Goal: Task Accomplishment & Management: Manage account settings

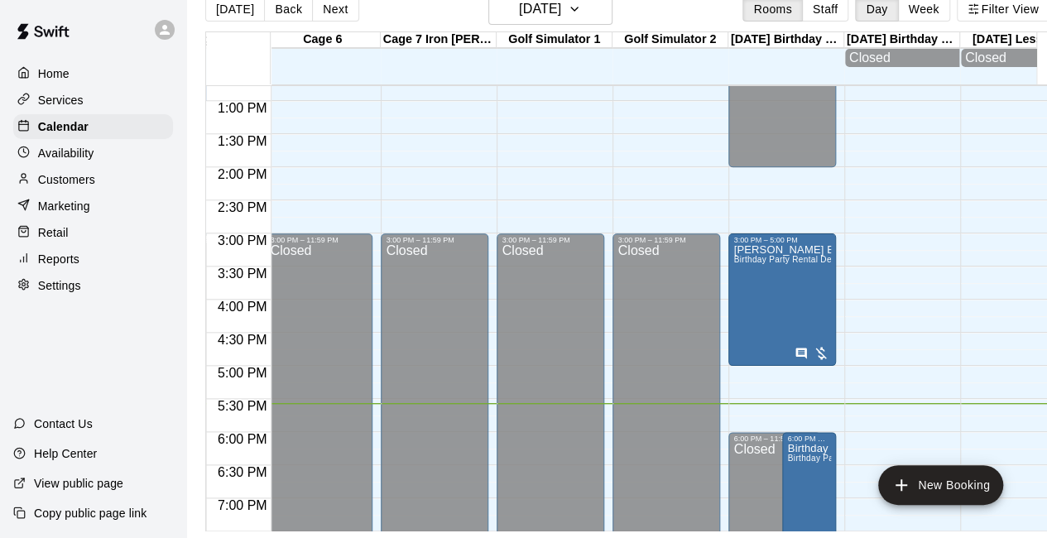
scroll to position [1063, 585]
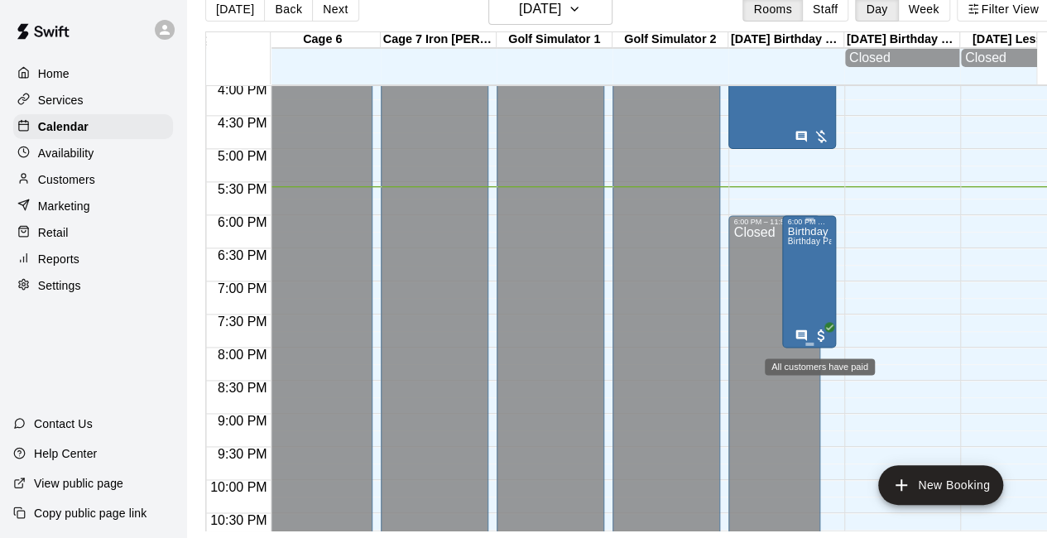
click at [824, 328] on span "All customers have paid" at bounding box center [821, 335] width 17 height 17
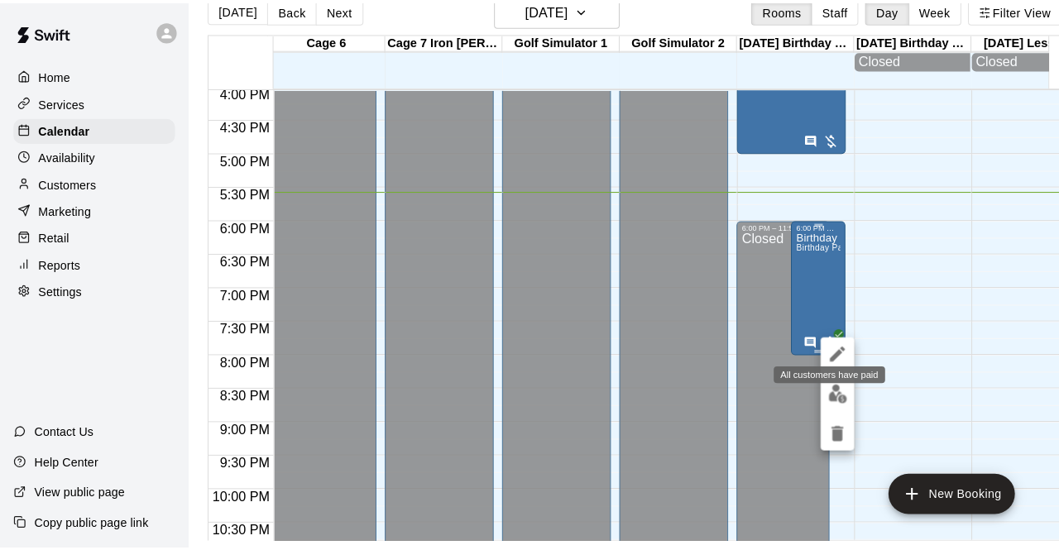
scroll to position [26, 0]
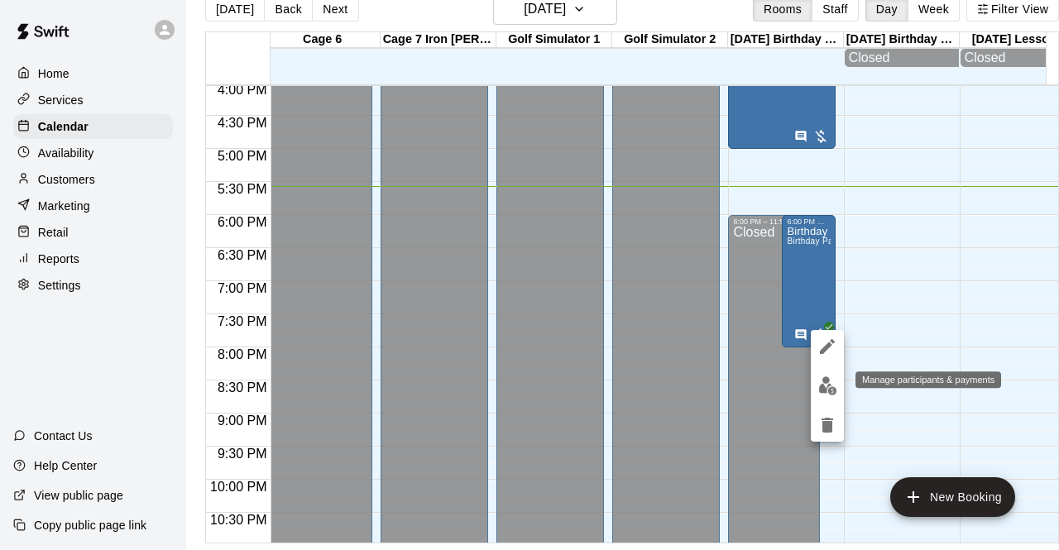
click at [831, 396] on button "edit" at bounding box center [827, 386] width 33 height 32
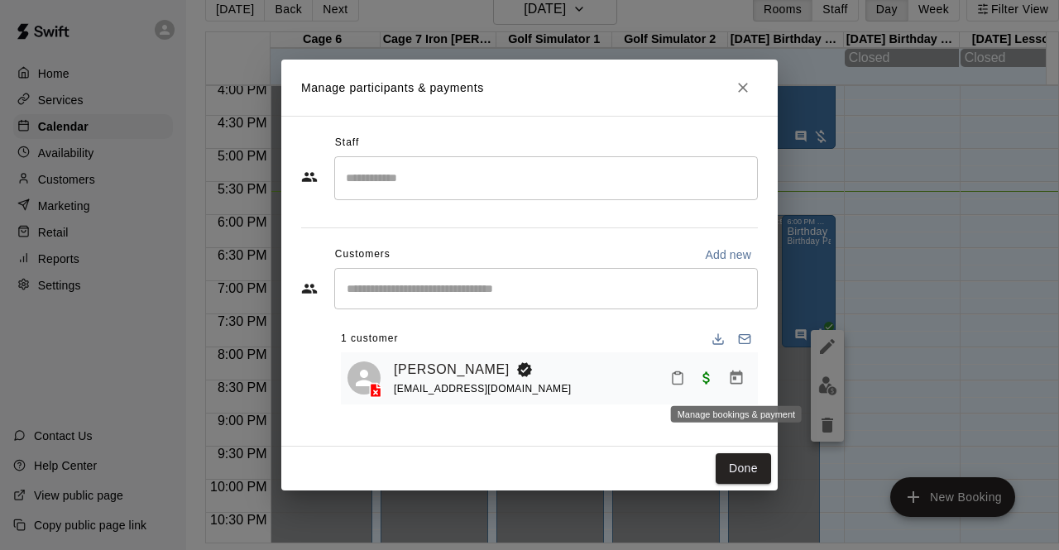
click at [734, 372] on icon "Manage bookings & payment" at bounding box center [736, 378] width 17 height 17
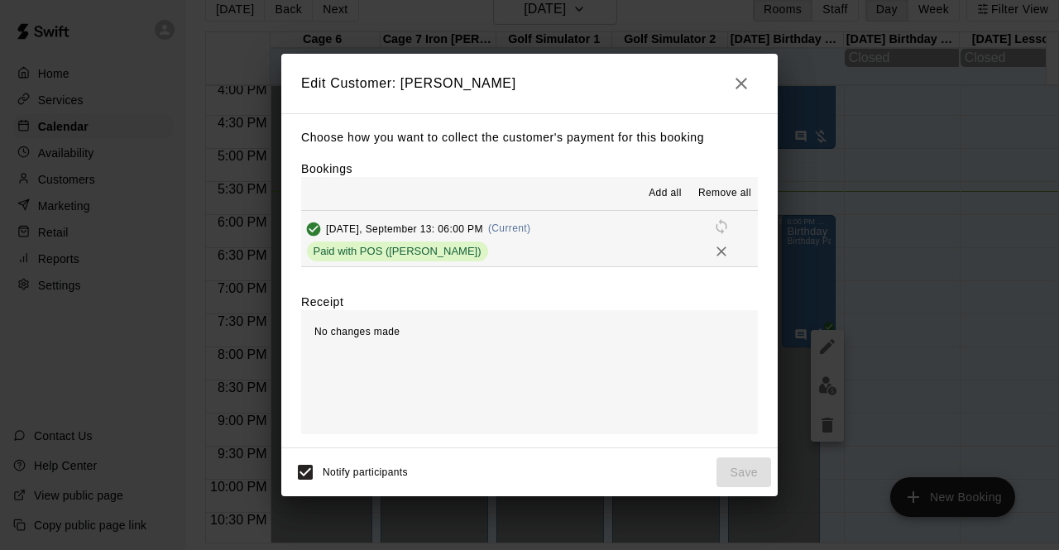
click at [734, 372] on div "No changes made" at bounding box center [529, 372] width 457 height 124
click at [672, 202] on span "Add all" at bounding box center [665, 193] width 33 height 17
click at [737, 89] on icon "button" at bounding box center [742, 84] width 12 height 12
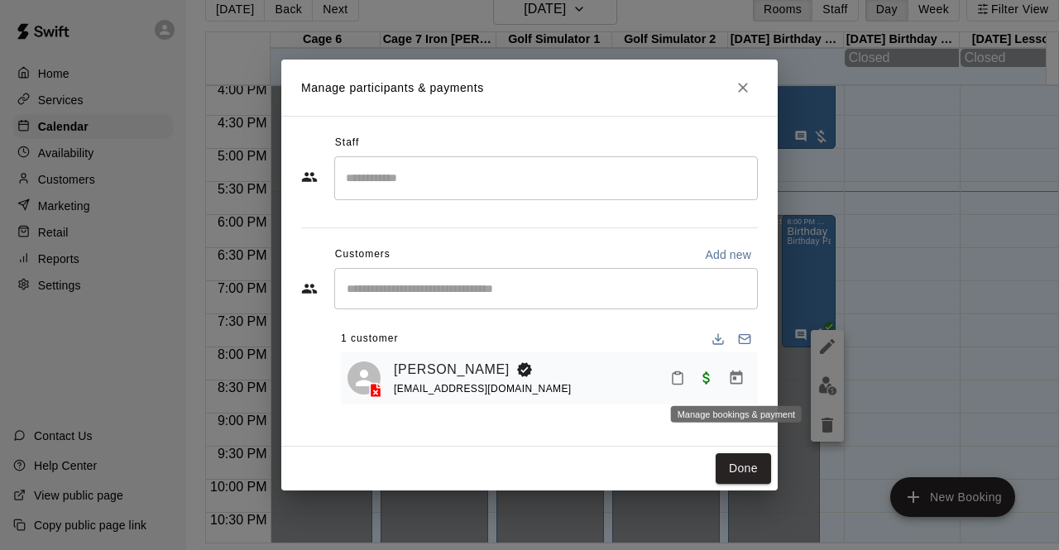
click at [742, 372] on icon "Manage bookings & payment" at bounding box center [736, 378] width 17 height 17
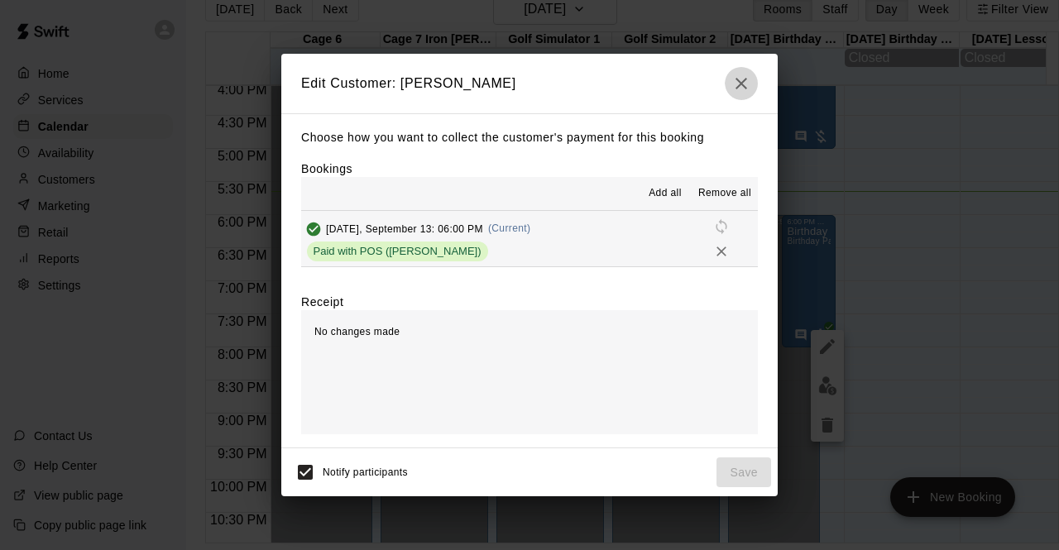
click at [745, 89] on icon "button" at bounding box center [742, 84] width 12 height 12
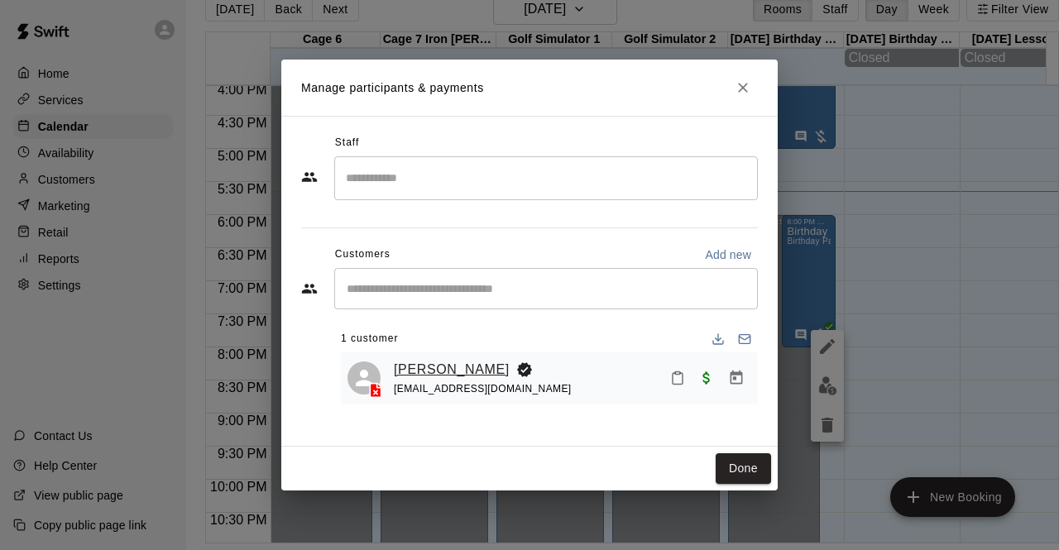
click at [454, 367] on link "Joe Pangelinan" at bounding box center [452, 370] width 116 height 22
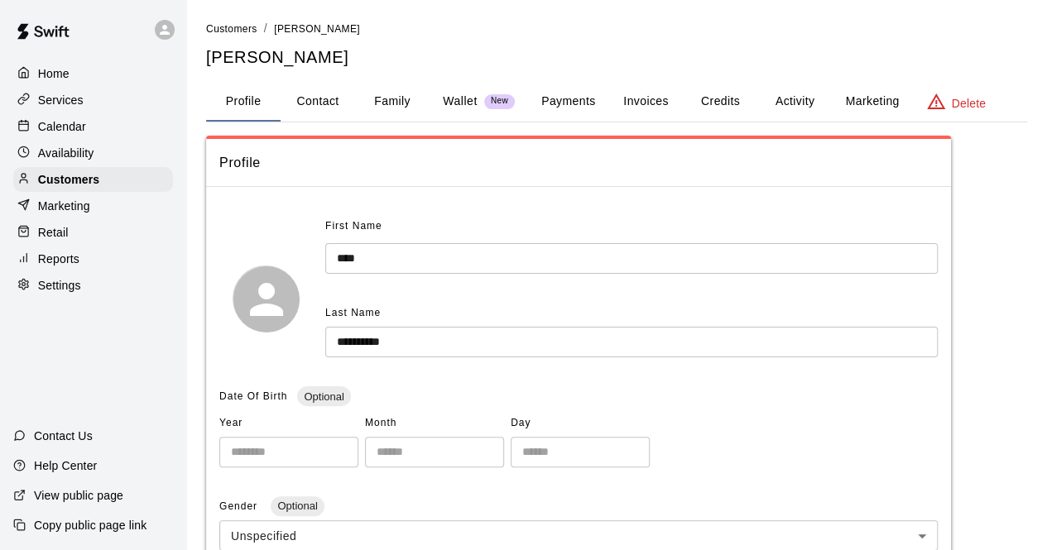
click at [573, 94] on button "Payments" at bounding box center [568, 102] width 80 height 40
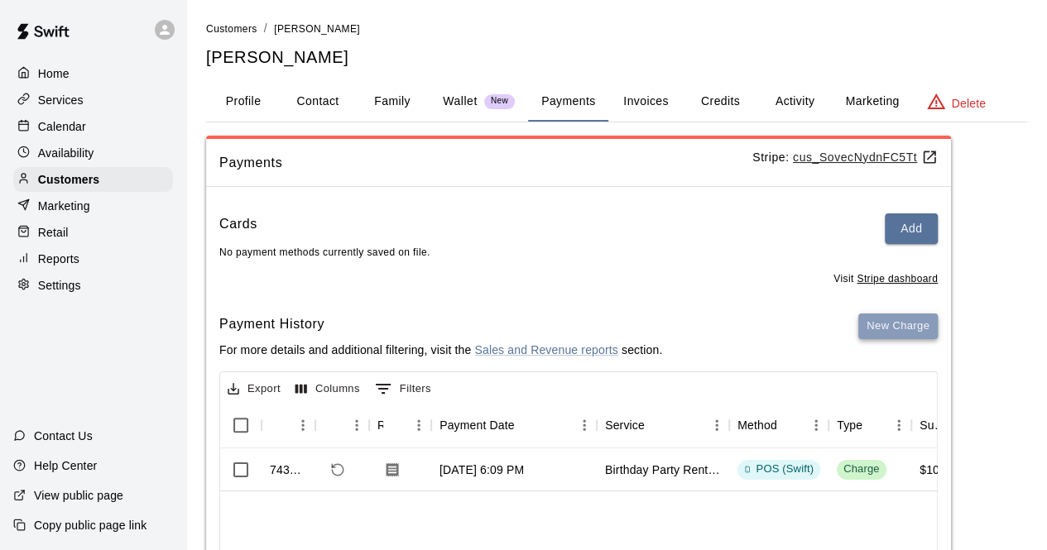
click at [897, 329] on button "New Charge" at bounding box center [897, 327] width 79 height 26
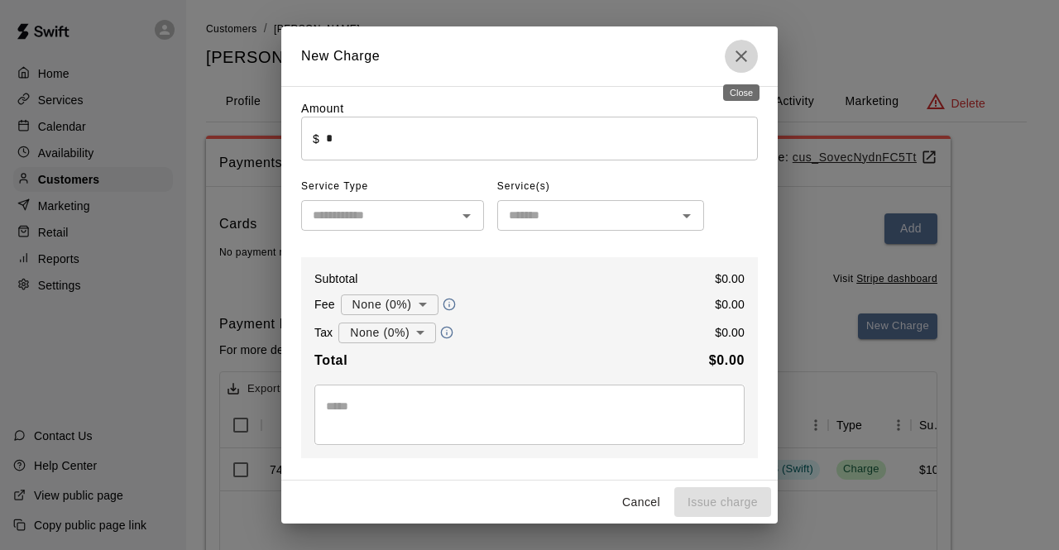
click at [744, 58] on icon "Close" at bounding box center [742, 56] width 12 height 12
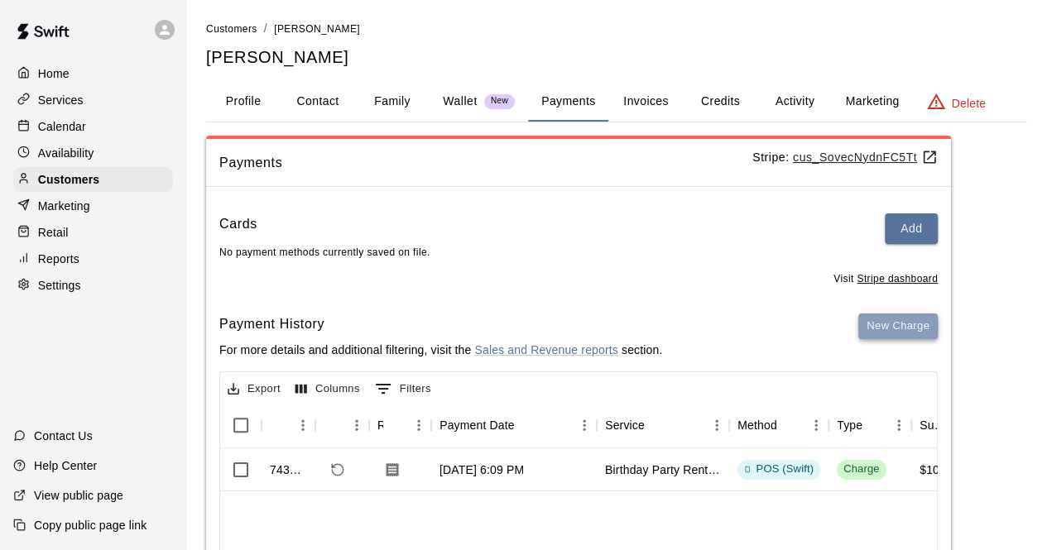
click at [886, 330] on button "New Charge" at bounding box center [897, 327] width 79 height 26
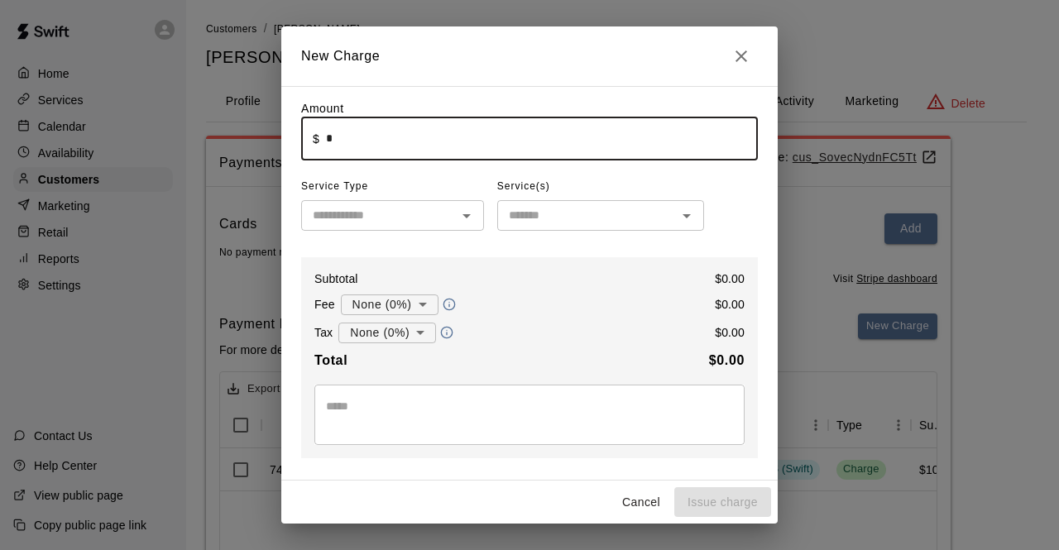
click at [437, 143] on input "*" at bounding box center [542, 139] width 432 height 44
type input "******"
click at [429, 214] on input "text" at bounding box center [379, 215] width 146 height 21
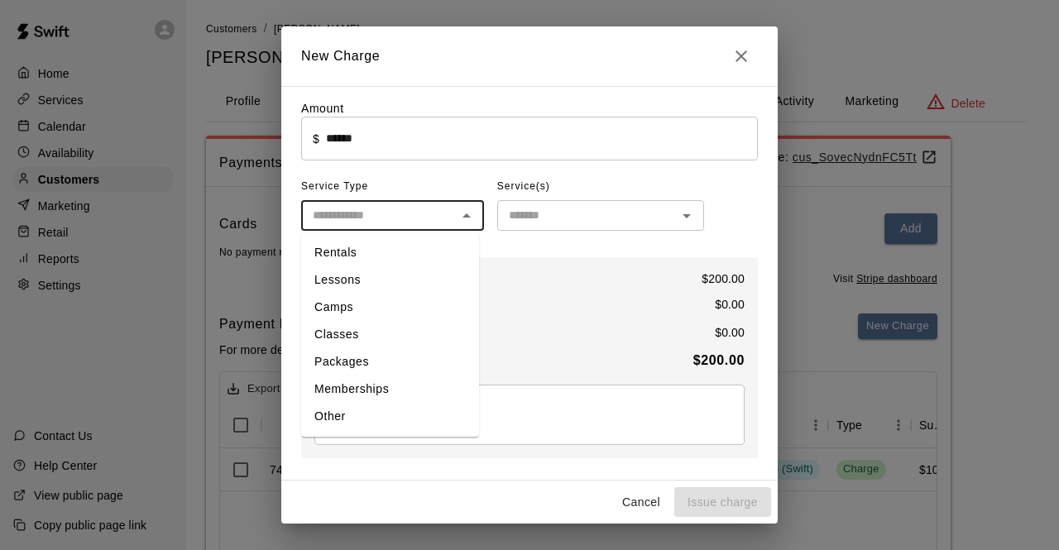
click at [367, 420] on li "Other" at bounding box center [390, 416] width 178 height 27
type input "*****"
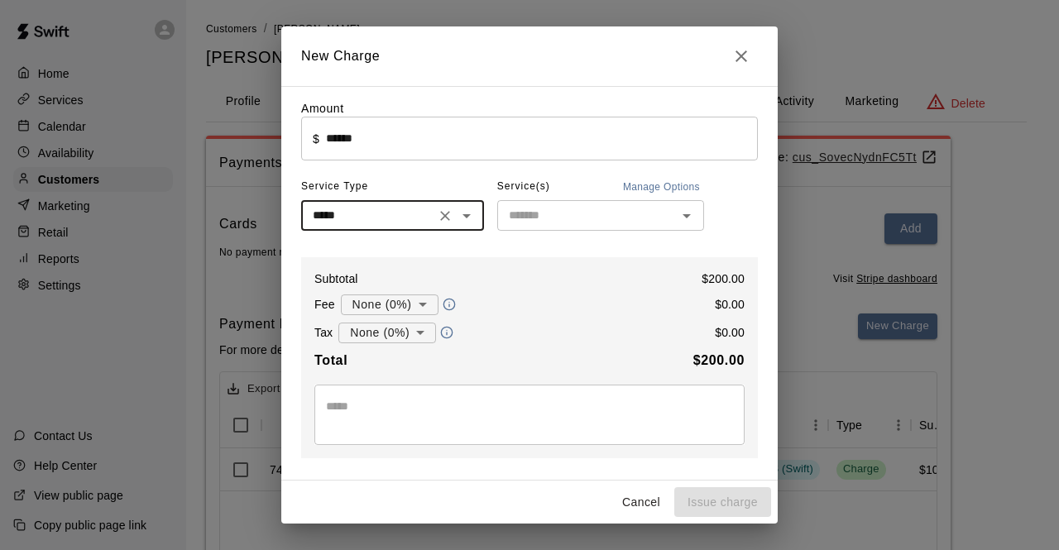
click at [612, 226] on input "text" at bounding box center [587, 215] width 170 height 21
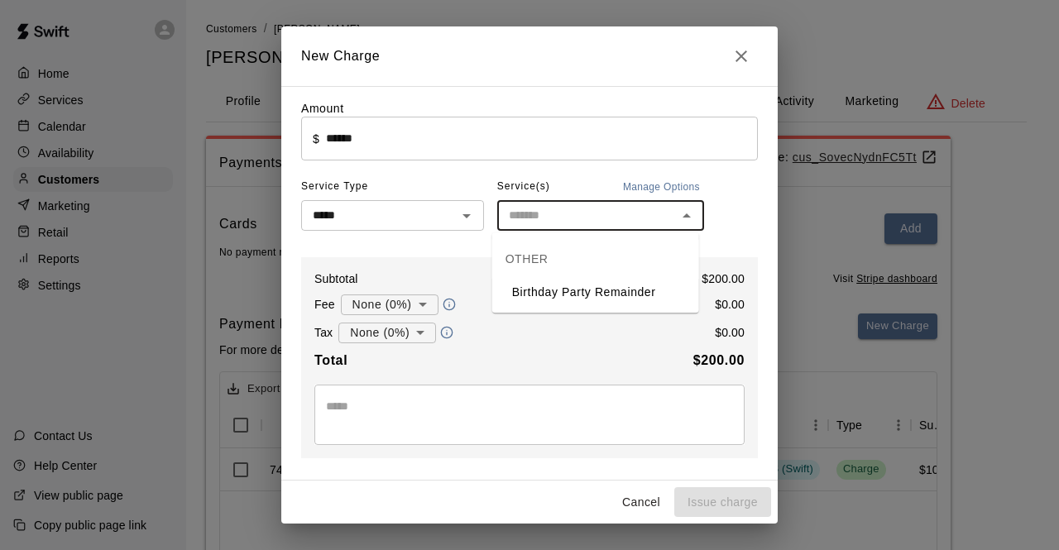
click at [614, 291] on li "Birthday Party Remainder" at bounding box center [595, 292] width 207 height 27
type input "**********"
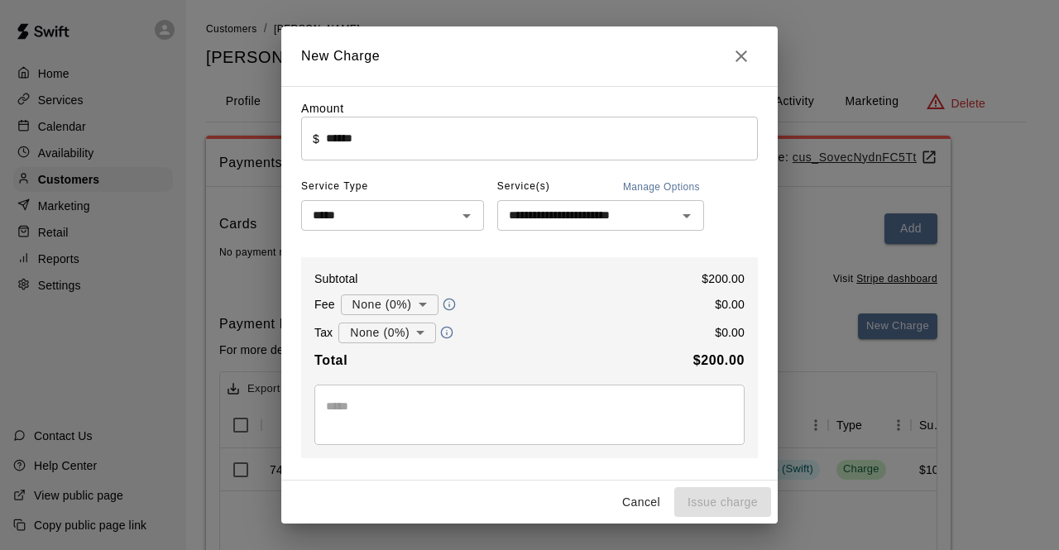
click at [425, 400] on div "* ​" at bounding box center [530, 415] width 430 height 60
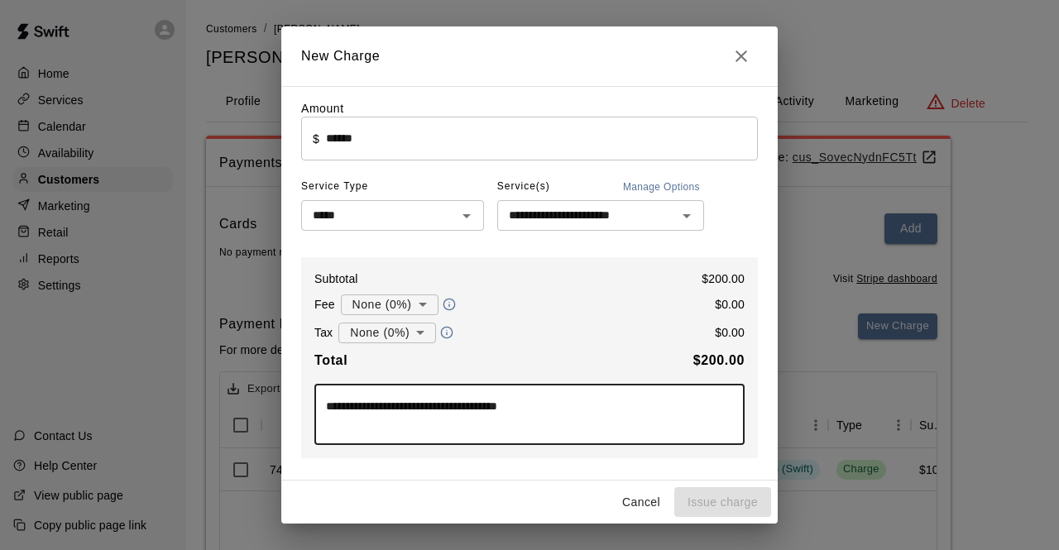
scroll to position [184, 0]
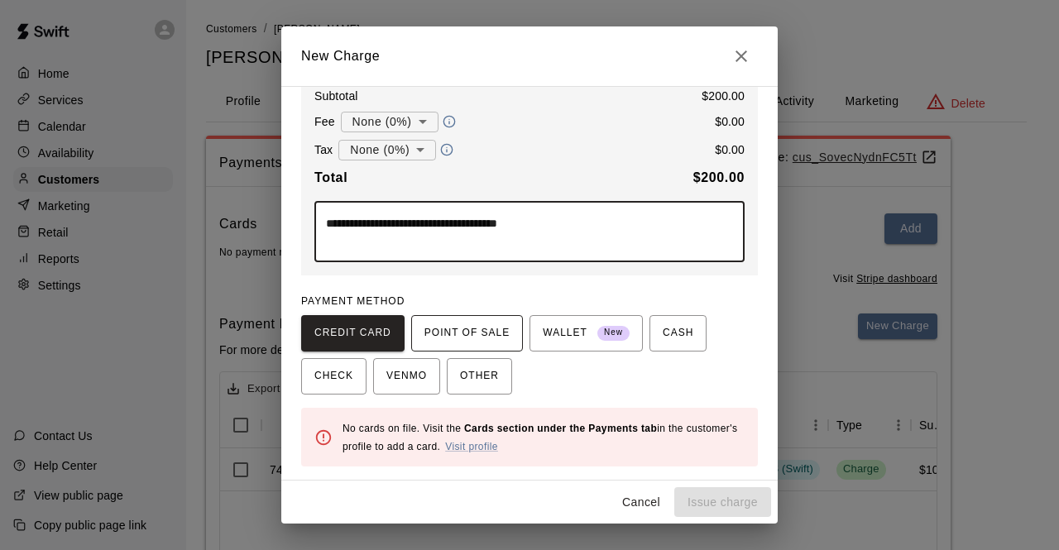
type textarea "**********"
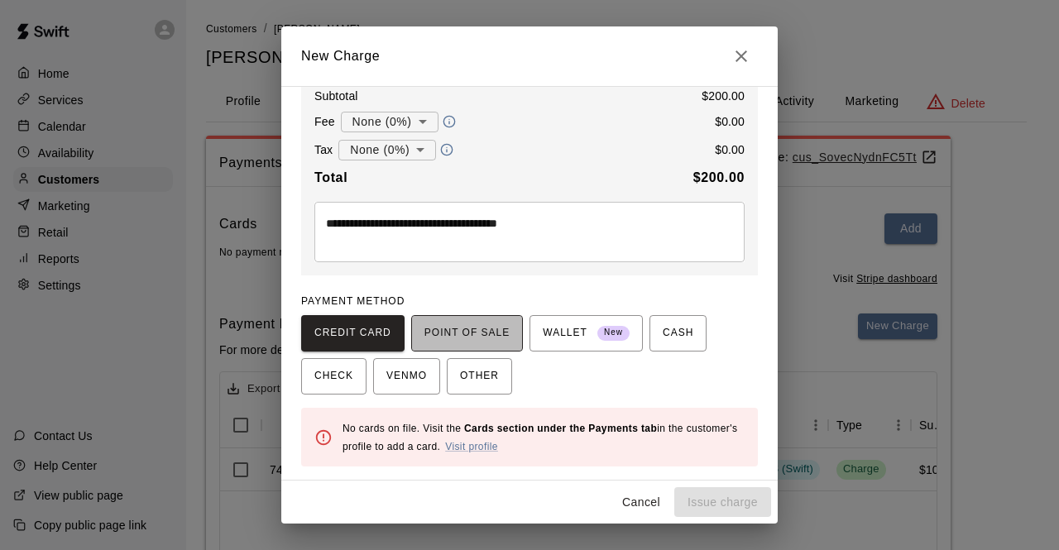
click at [470, 330] on span "POINT OF SALE" at bounding box center [467, 333] width 85 height 26
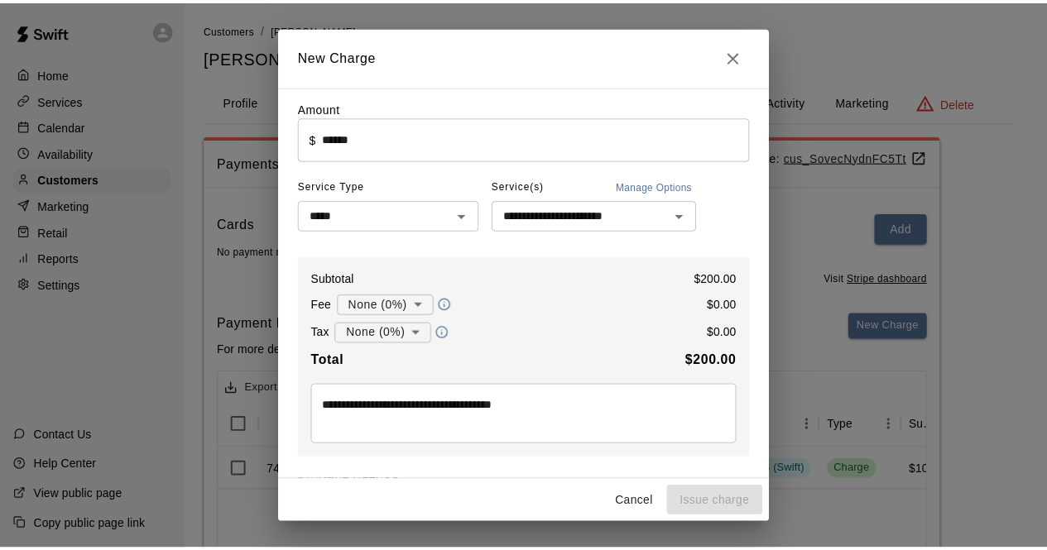
scroll to position [173, 0]
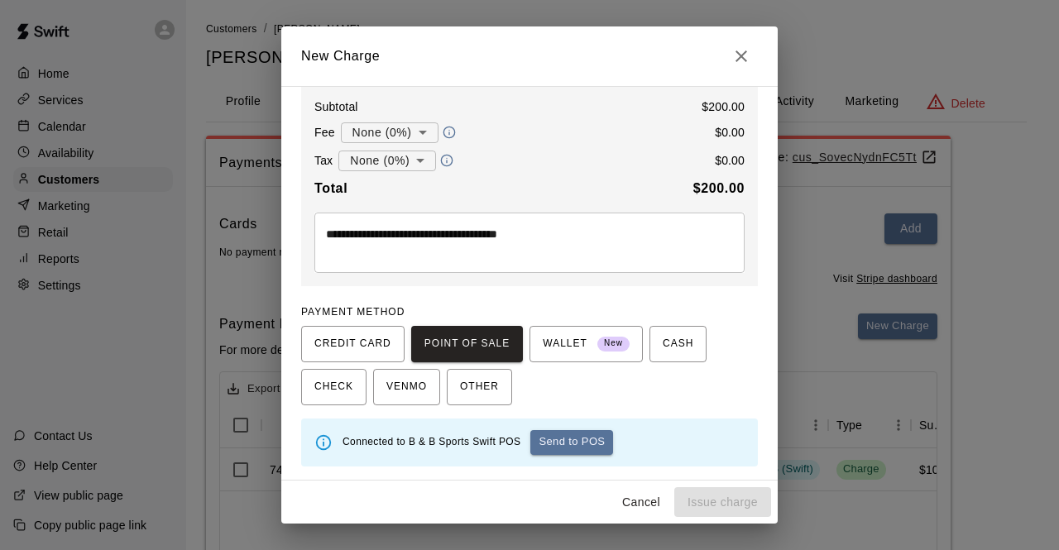
click at [1, 435] on div "**********" at bounding box center [529, 275] width 1059 height 550
type input "*"
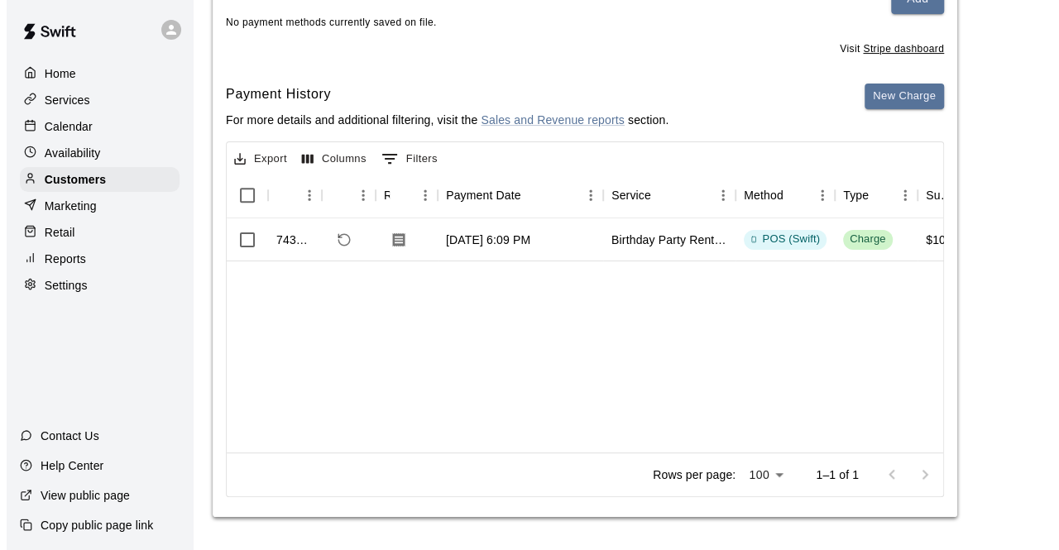
scroll to position [20, 0]
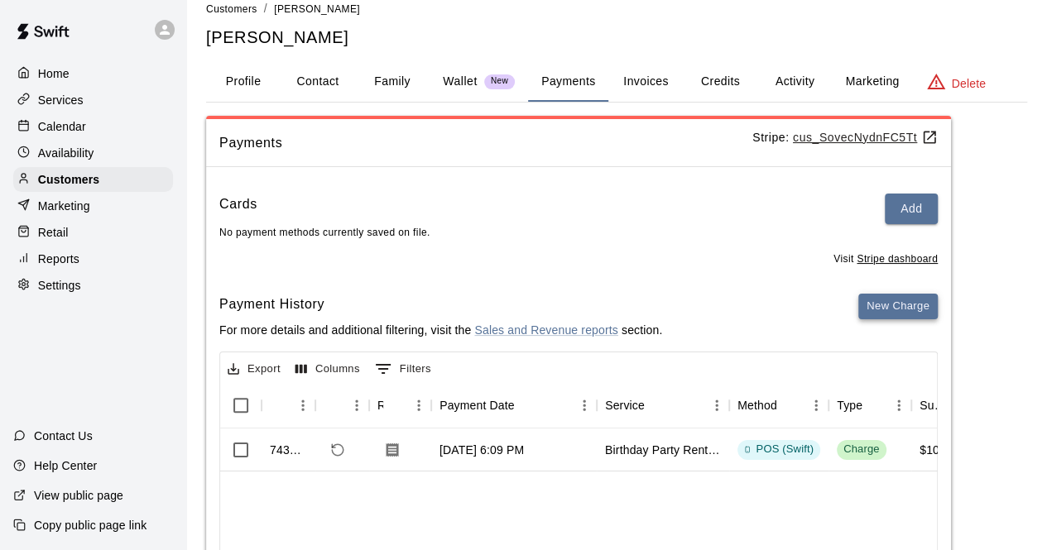
click at [876, 314] on button "New Charge" at bounding box center [897, 307] width 79 height 26
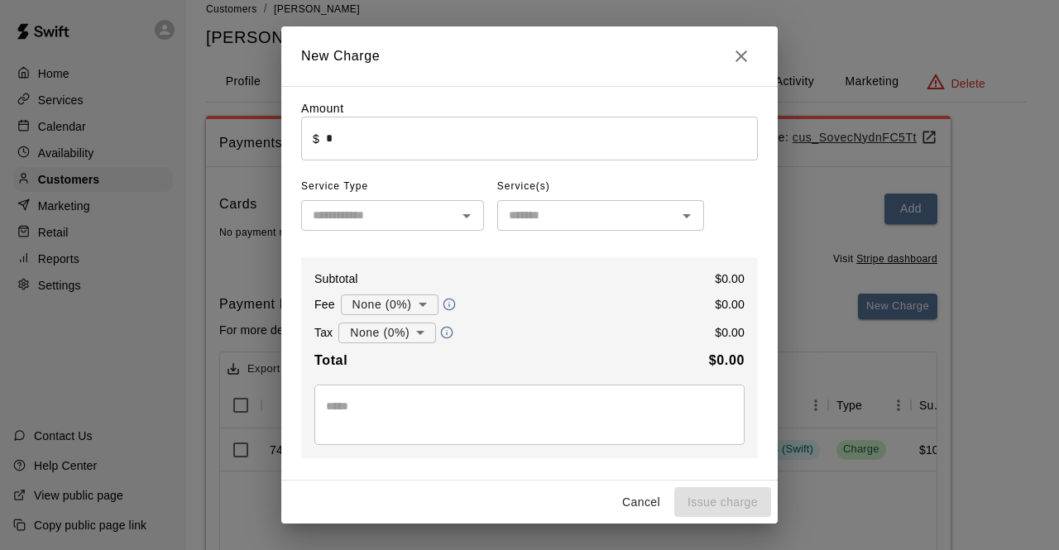
click at [551, 141] on input "*" at bounding box center [542, 139] width 432 height 44
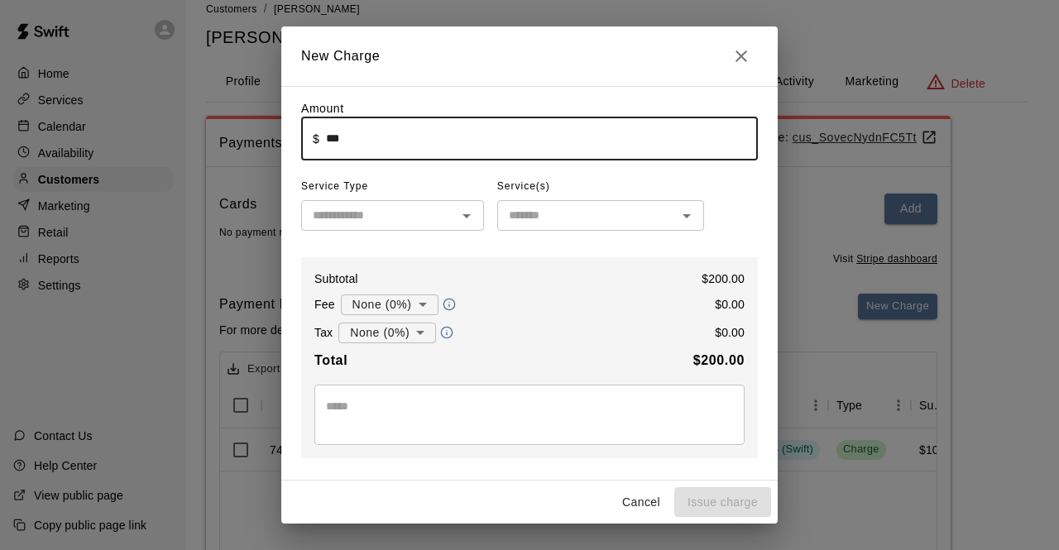
type input "******"
click at [425, 211] on input "text" at bounding box center [379, 215] width 146 height 21
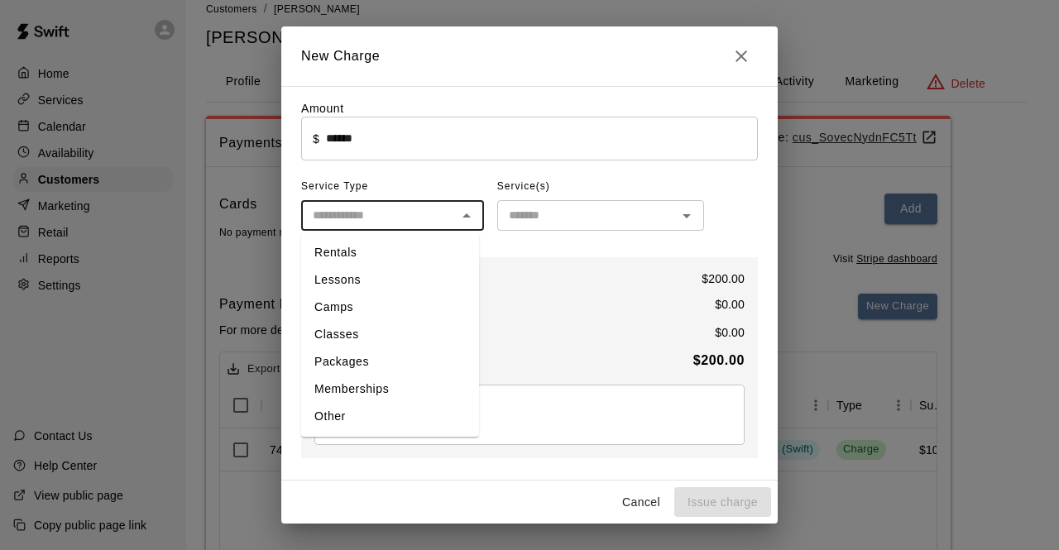
click at [363, 406] on li "Other" at bounding box center [390, 416] width 178 height 27
type input "*****"
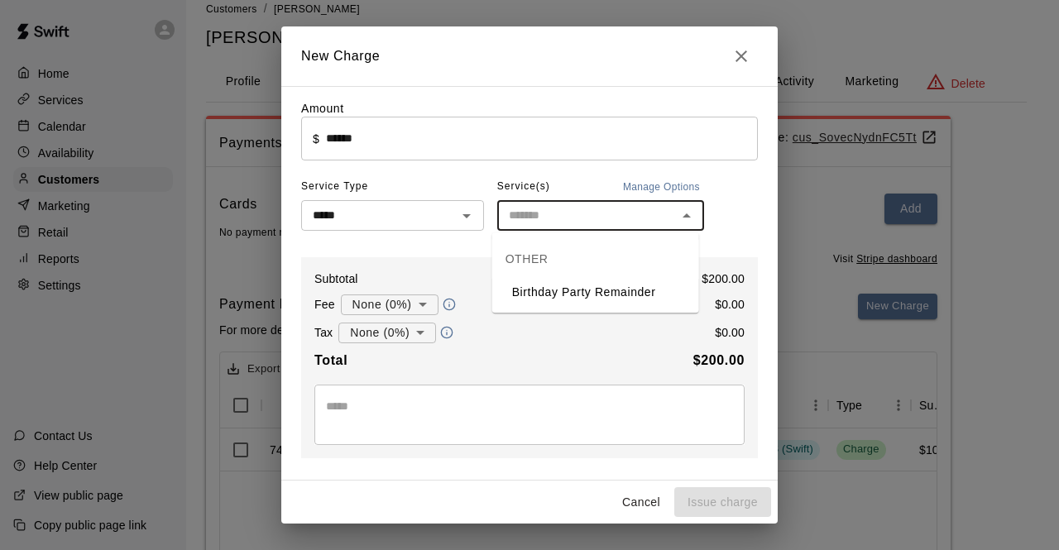
click at [601, 219] on input "text" at bounding box center [587, 215] width 170 height 21
click at [591, 289] on li "Birthday Party Remainder" at bounding box center [595, 292] width 207 height 27
type input "**********"
click at [413, 419] on textarea at bounding box center [529, 414] width 407 height 33
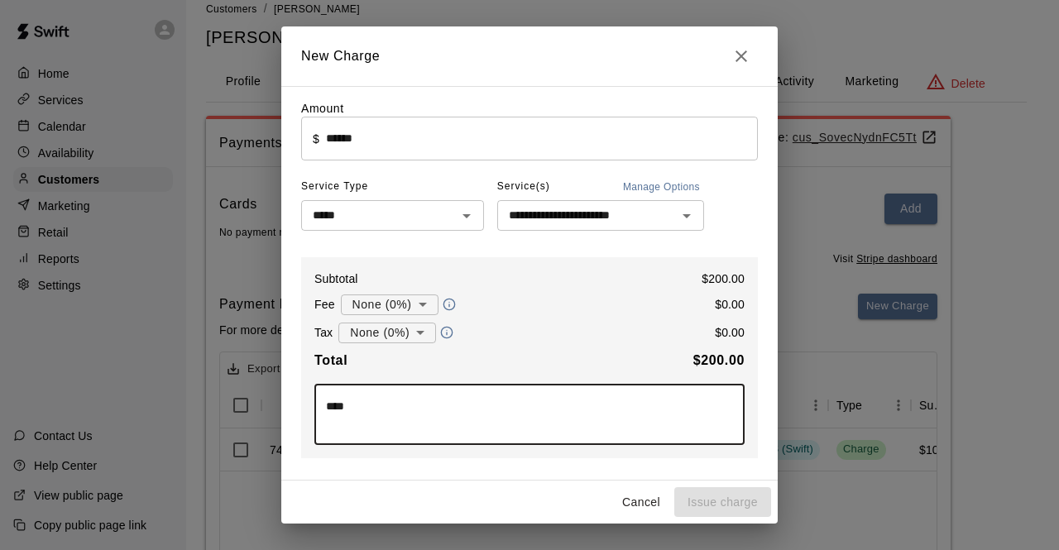
scroll to position [184, 0]
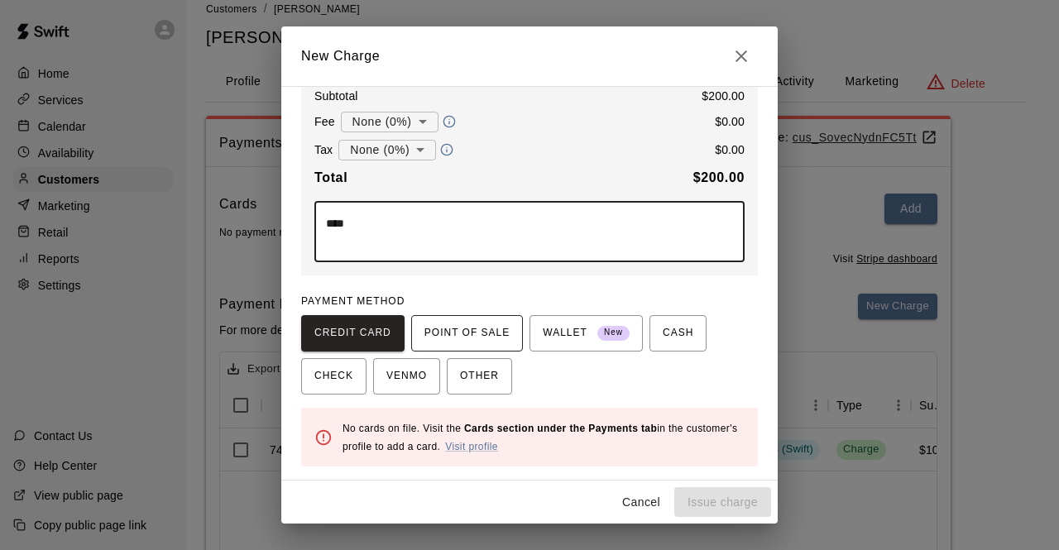
type textarea "****"
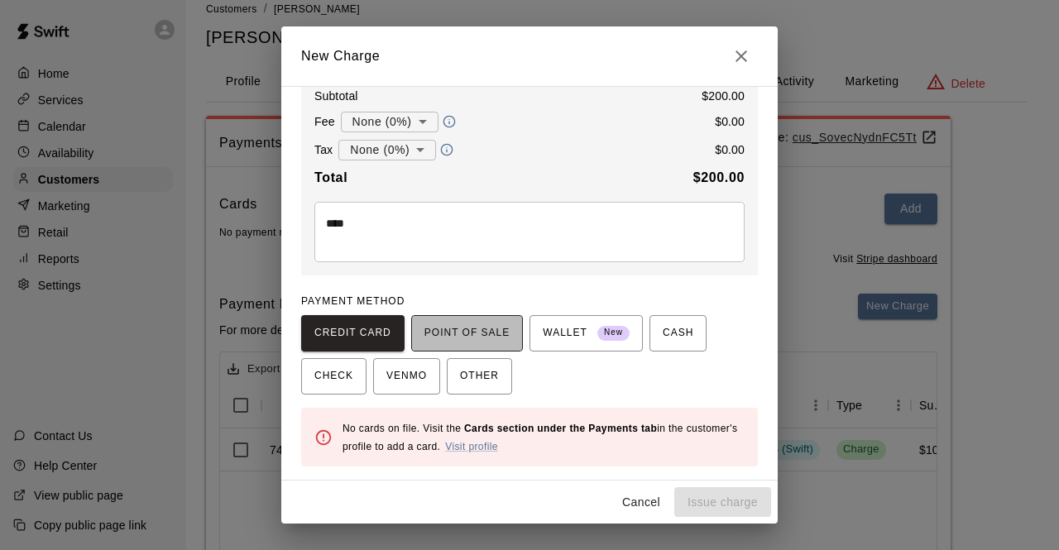
click at [468, 327] on span "POINT OF SALE" at bounding box center [467, 333] width 85 height 26
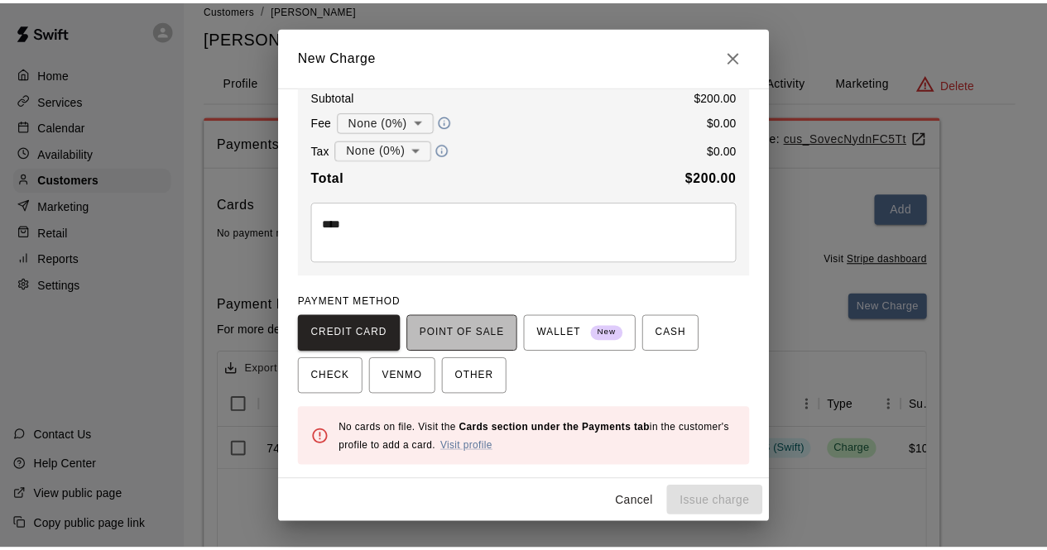
scroll to position [173, 0]
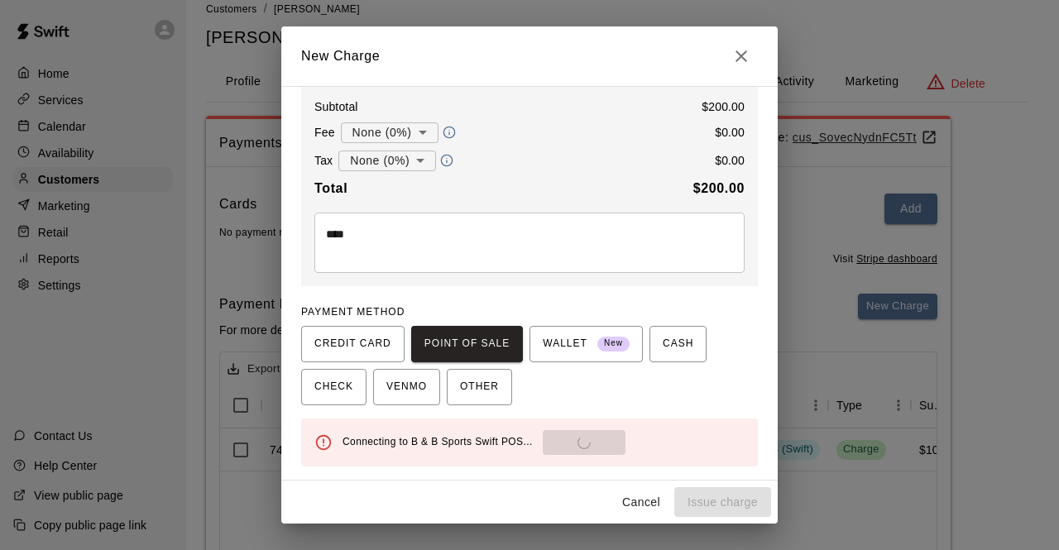
click at [604, 315] on div "PAYMENT METHOD CREDIT CARD POINT OF SALE WALLET New CASH CHECK VENMO OTHER" at bounding box center [529, 353] width 457 height 106
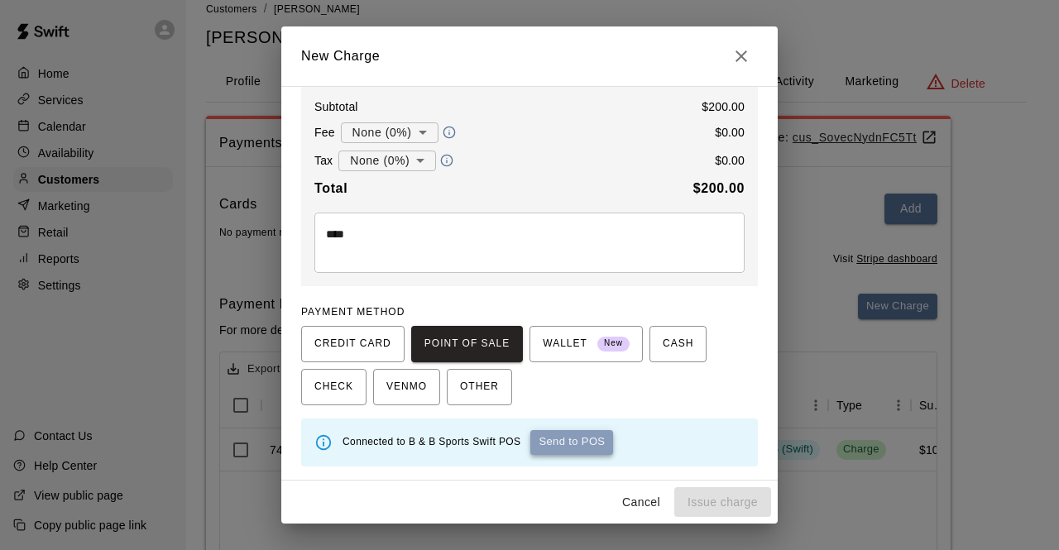
click at [539, 435] on button "Send to POS" at bounding box center [572, 442] width 83 height 25
type input "*"
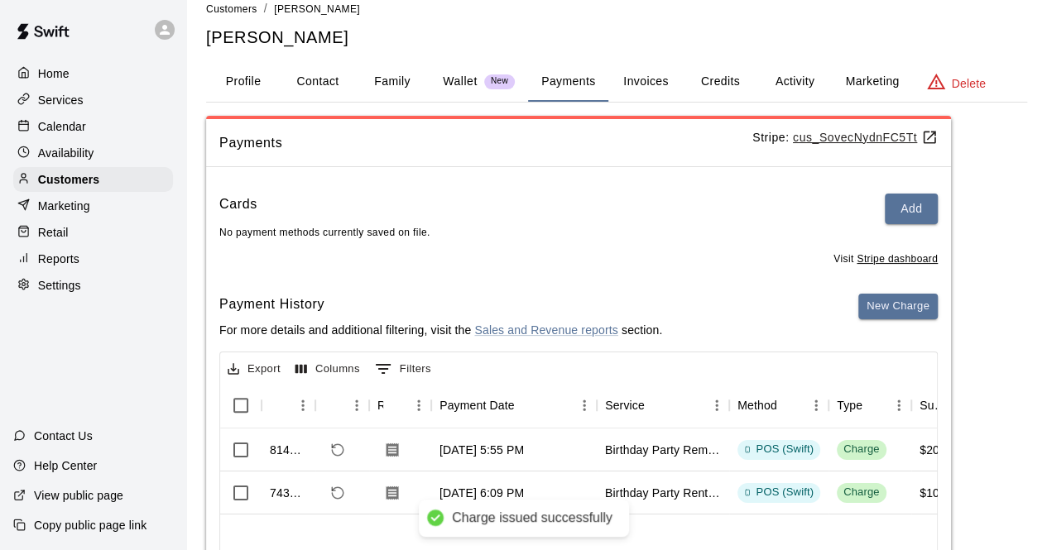
click at [71, 131] on p "Calendar" at bounding box center [62, 126] width 48 height 17
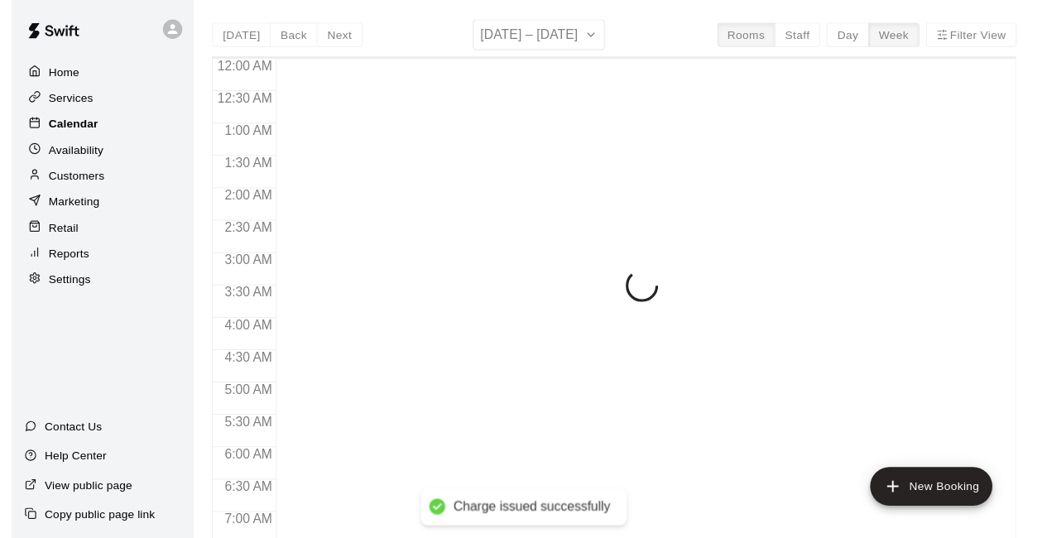
scroll to position [1079, 0]
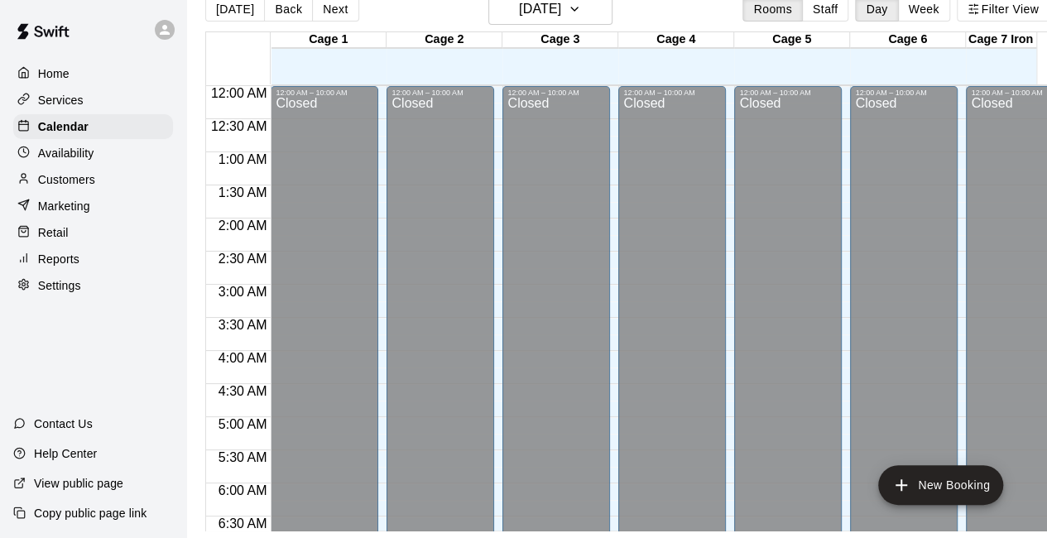
scroll to position [631, 0]
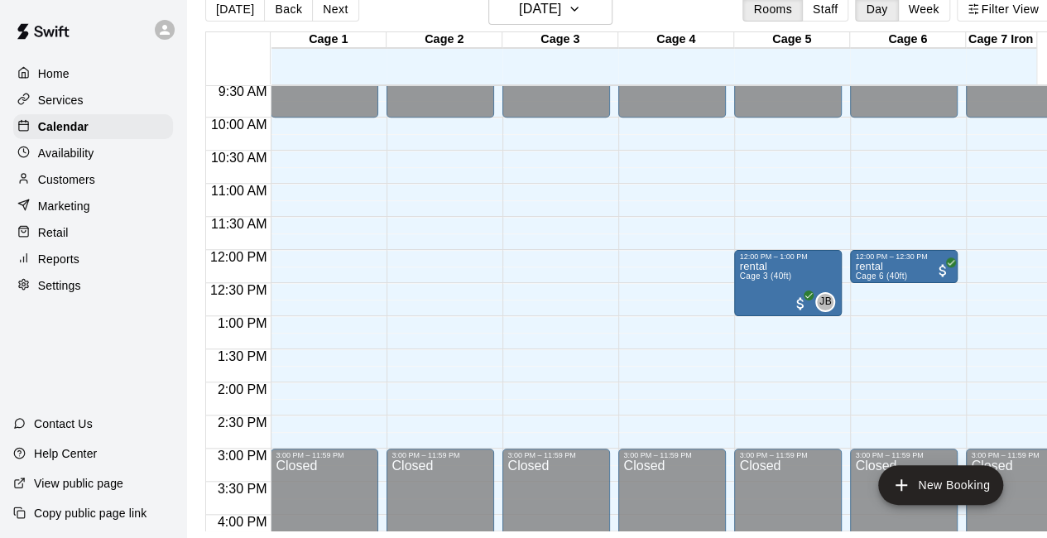
click at [79, 242] on div "Retail" at bounding box center [93, 232] width 160 height 25
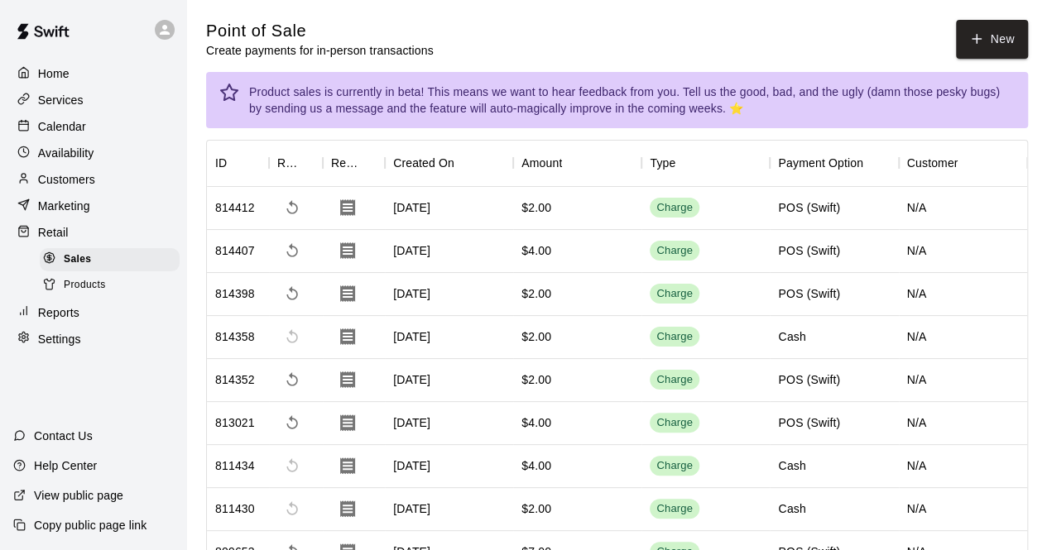
click at [74, 291] on span "Products" at bounding box center [85, 285] width 42 height 17
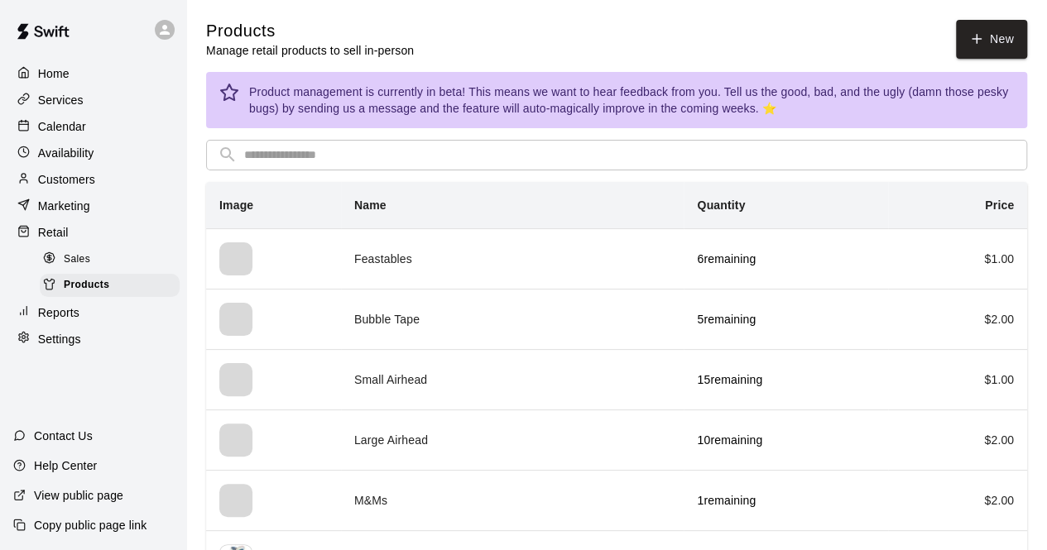
click at [70, 268] on span "Sales" at bounding box center [77, 260] width 26 height 17
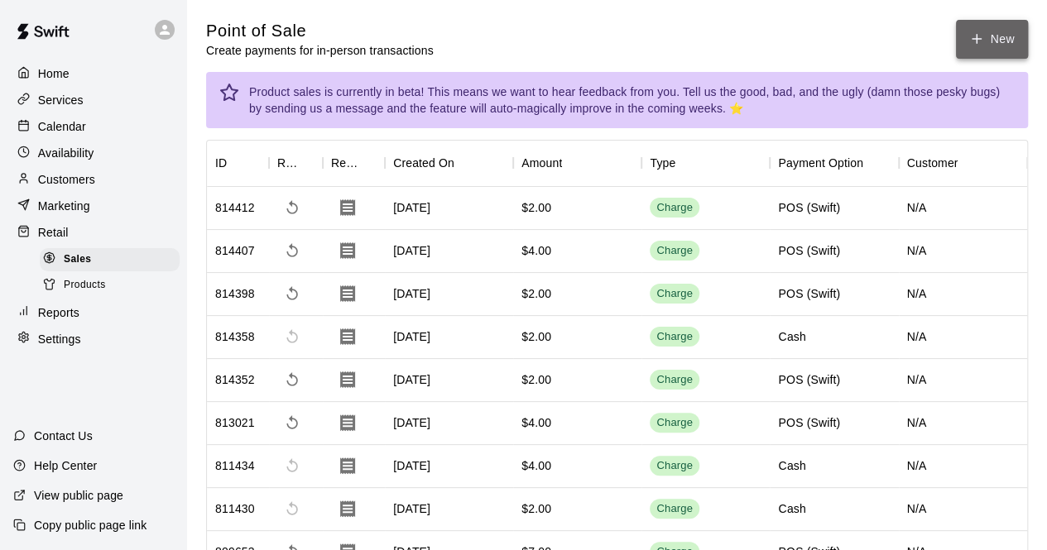
click at [974, 39] on icon "button" at bounding box center [976, 39] width 9 height 0
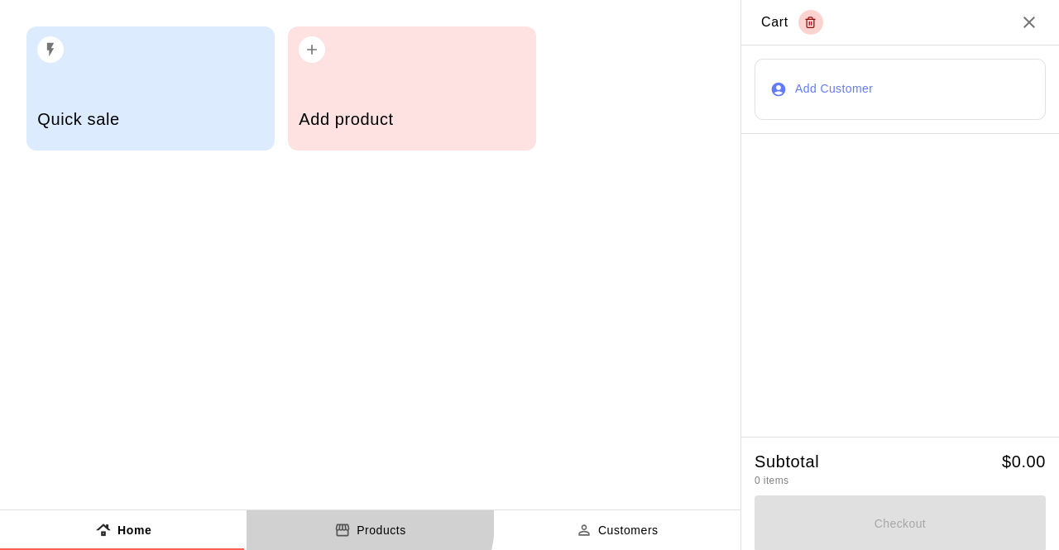
click at [360, 522] on p "Products" at bounding box center [382, 530] width 50 height 17
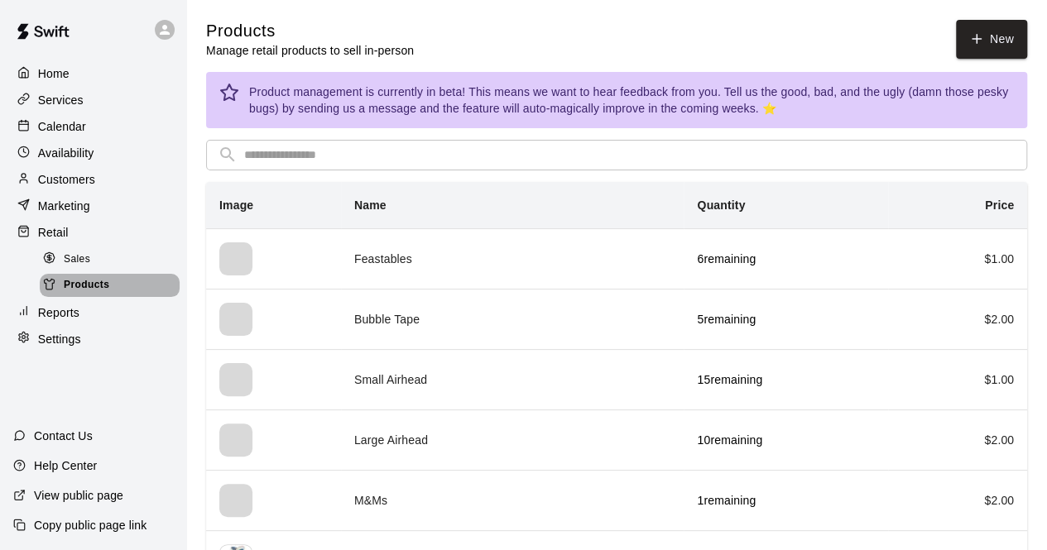
click at [84, 292] on span "Products" at bounding box center [87, 285] width 46 height 17
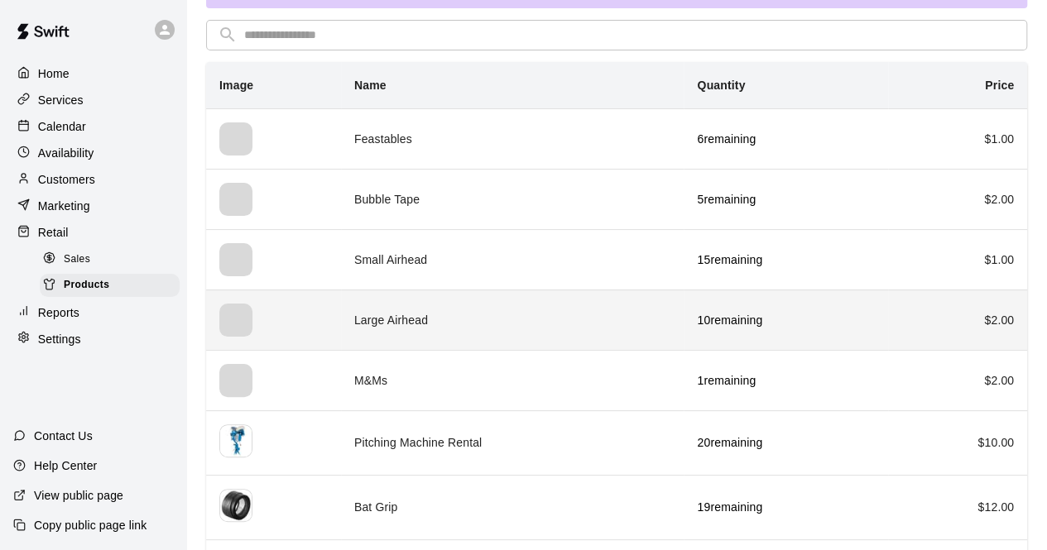
scroll to position [119, 0]
click at [619, 385] on td "M&Ms" at bounding box center [512, 381] width 343 height 60
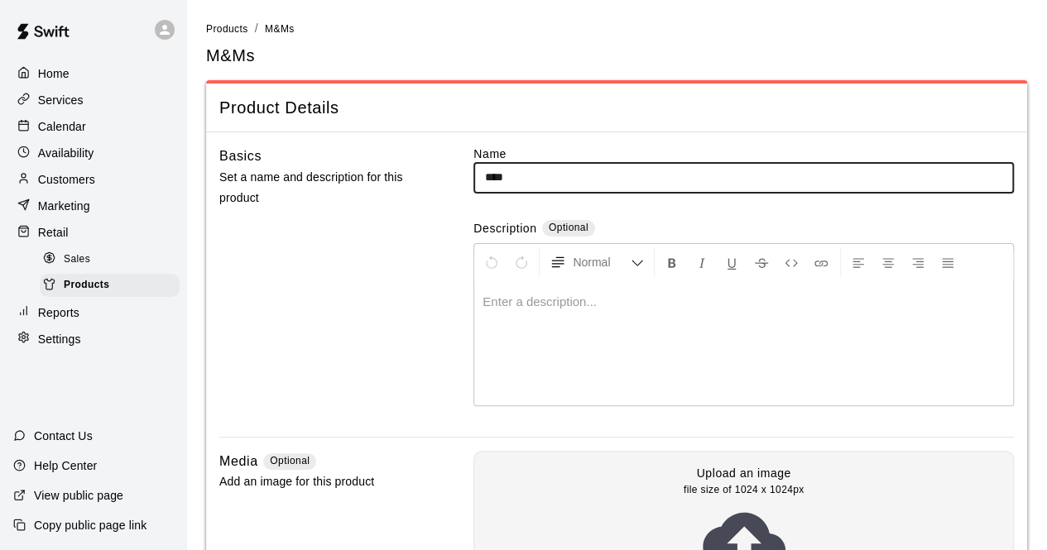
click at [76, 81] on div "Home" at bounding box center [93, 73] width 160 height 25
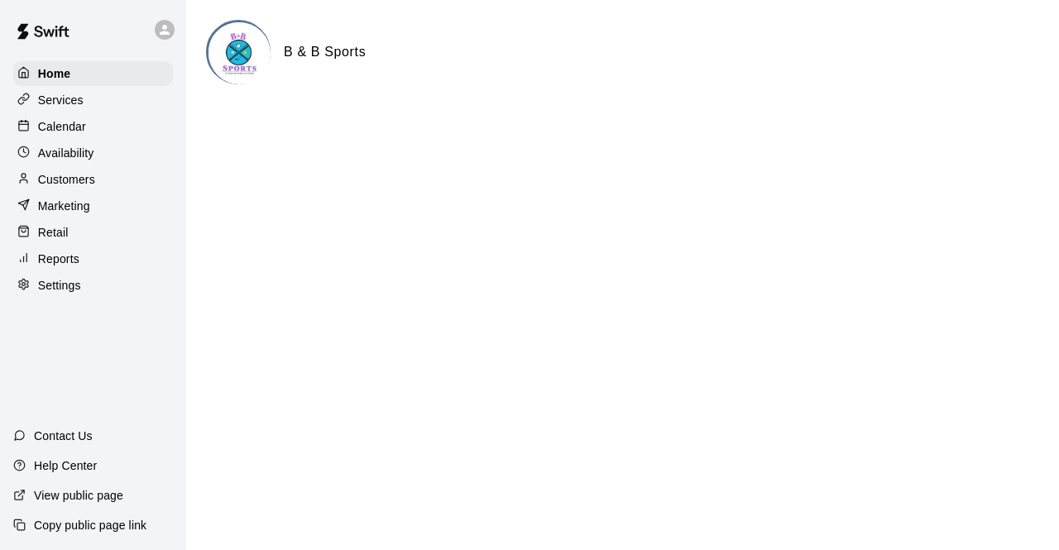
click at [65, 188] on p "Customers" at bounding box center [66, 179] width 57 height 17
